Goal: Information Seeking & Learning: Learn about a topic

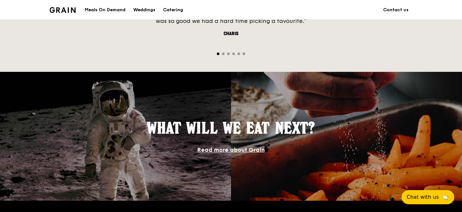
scroll to position [469, 0]
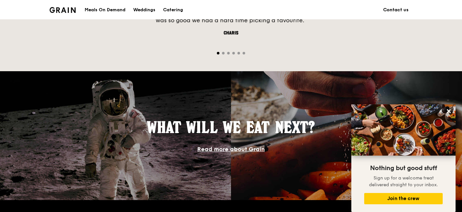
click at [402, 10] on link "Contact us" at bounding box center [395, 9] width 33 height 19
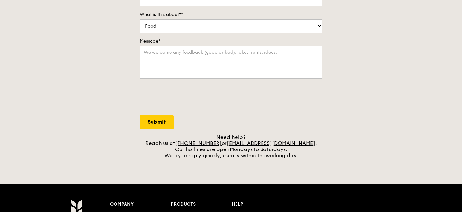
scroll to position [307, 0]
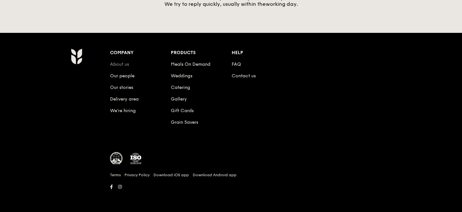
click at [120, 65] on link "About us" at bounding box center [119, 63] width 19 height 5
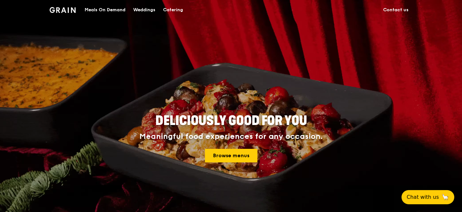
click at [112, 9] on div "Meals On Demand" at bounding box center [105, 9] width 41 height 19
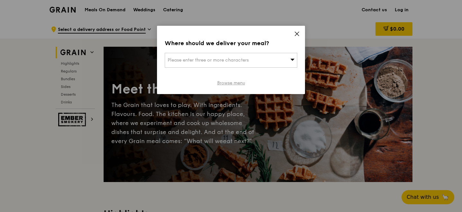
click at [240, 84] on link "Browse menu" at bounding box center [231, 83] width 28 height 6
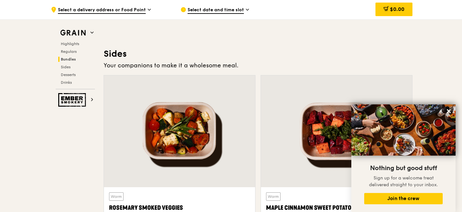
scroll to position [1418, 0]
